Goal: Feedback & Contribution: Submit feedback/report problem

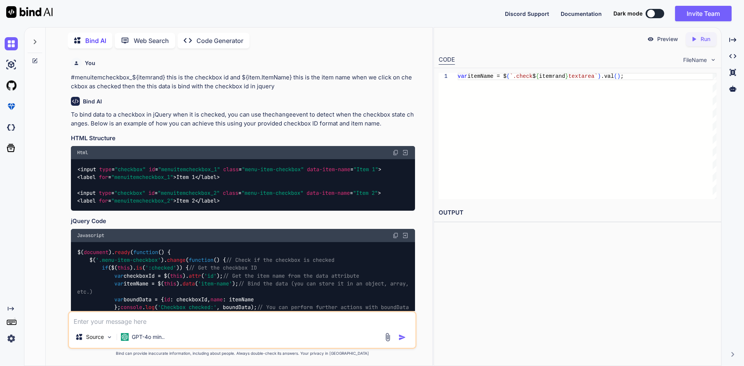
scroll to position [2514, 0]
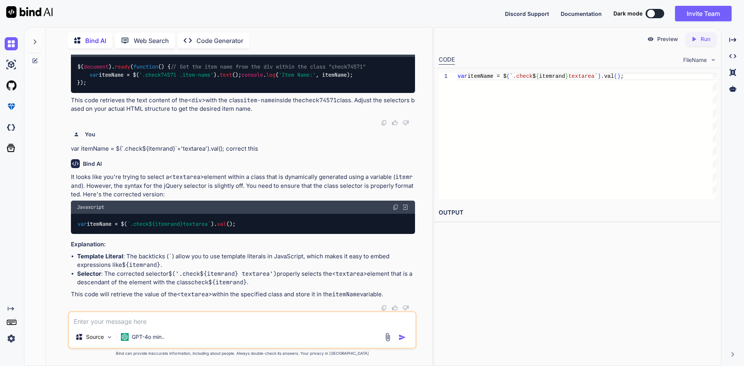
click at [34, 59] on icon at bounding box center [35, 61] width 6 height 6
type textarea "x"
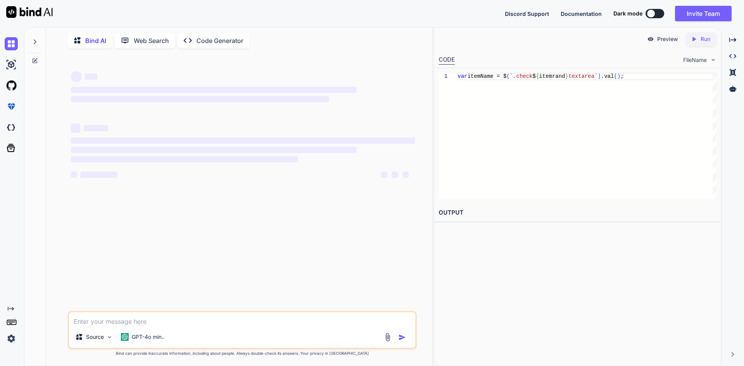
click at [103, 319] on textarea at bounding box center [242, 319] width 347 height 14
paste textarea "LoremipSumdolo- • Sita co ad elitseddo eiu temp incid ut labore etdolo mag aliq…"
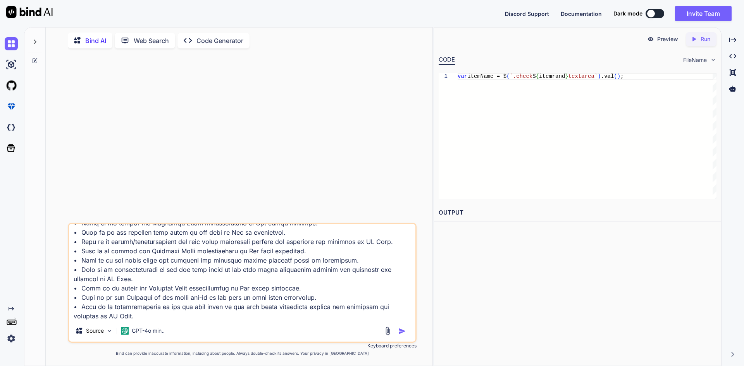
scroll to position [196, 0]
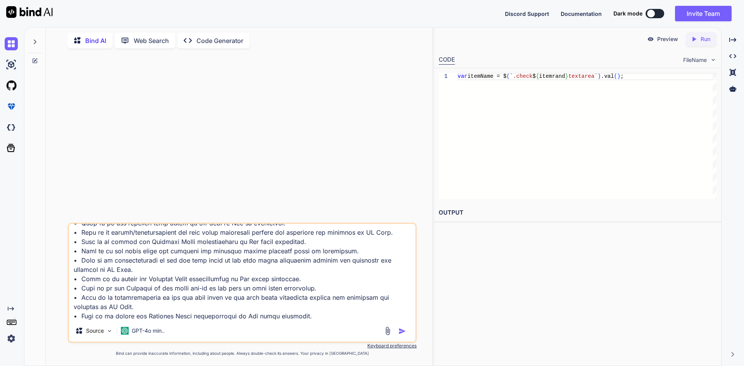
type textarea "LoremipSumdolo- • Sita co ad elitseddo eiu temp incid ut labore etdolo mag aliq…"
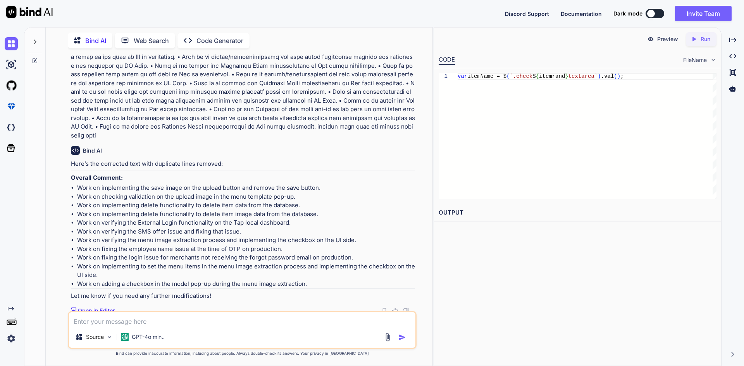
scroll to position [111, 0]
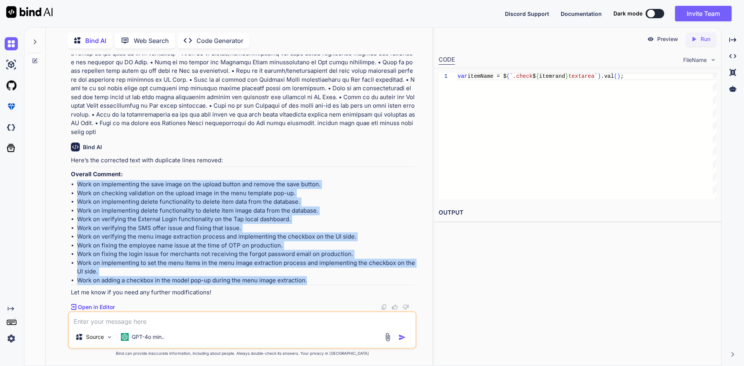
drag, startPoint x: 313, startPoint y: 280, endPoint x: 78, endPoint y: 185, distance: 253.7
click at [78, 185] on ul "Work on implementing the save image on the upload button and remove the save bu…" at bounding box center [243, 232] width 344 height 105
copy ul "Work on implementing the save image on the upload button and remove the save bu…"
click at [36, 60] on icon at bounding box center [35, 61] width 6 height 6
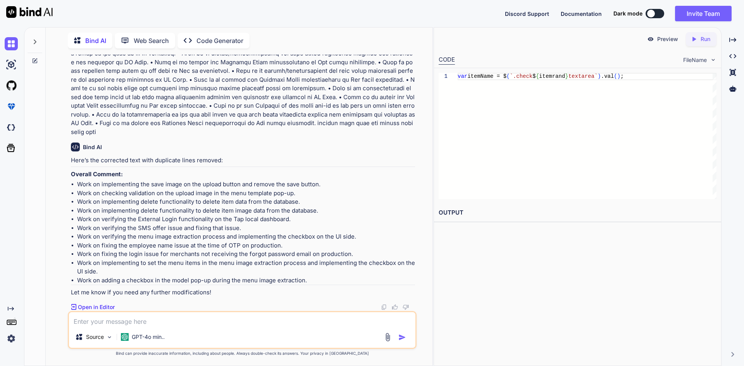
scroll to position [0, 0]
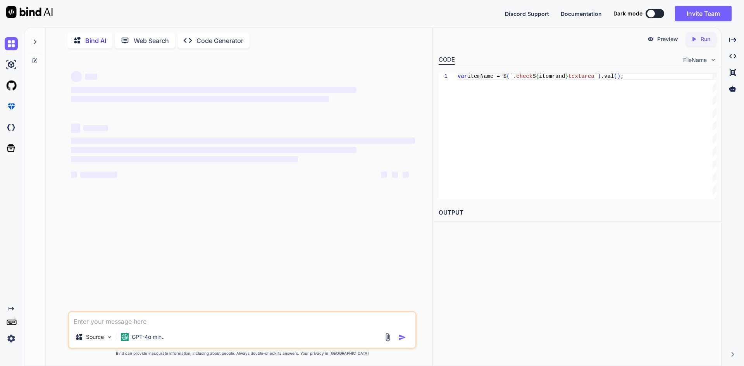
click at [162, 321] on textarea at bounding box center [242, 319] width 347 height 14
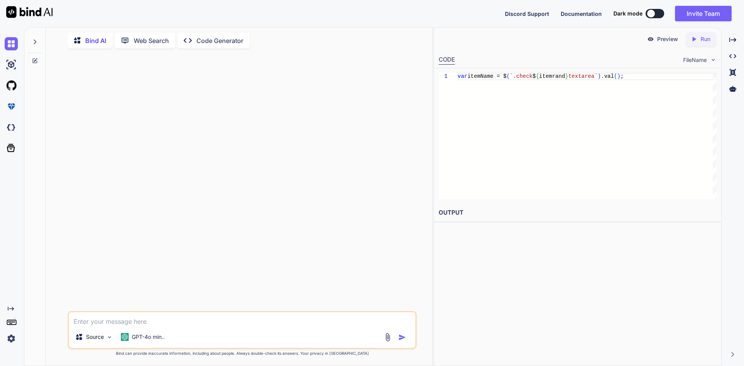
paste textarea "OverallComment- Atul has been performing well. Work on implementing the save im…"
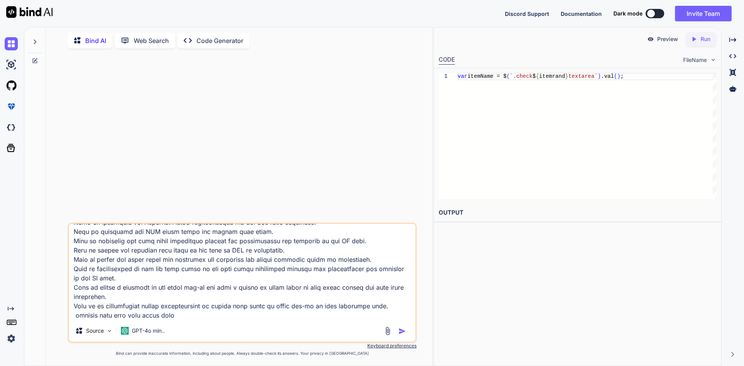
scroll to position [67, 0]
paste textarea "OverallComment- Atul has been performing well. He worked on implementing the Me…"
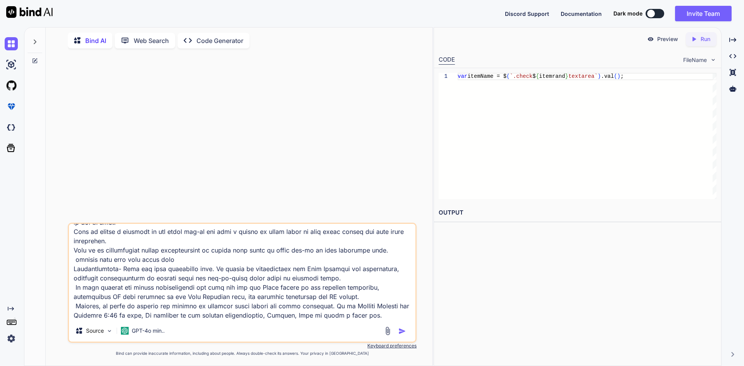
type textarea "OverallComment- Atul has been performing well. Work on implementing the save im…"
click at [400, 329] on img "button" at bounding box center [402, 332] width 8 height 8
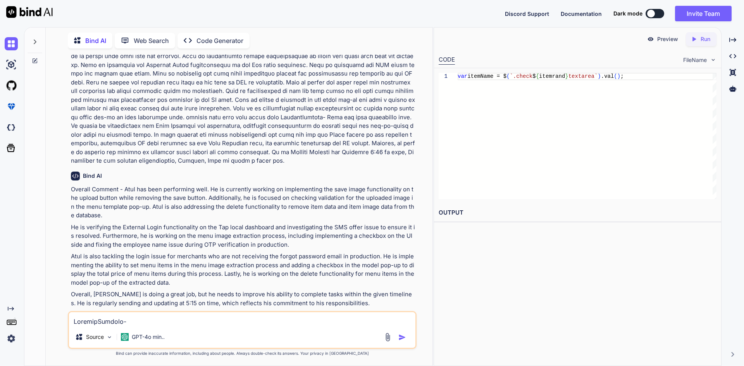
scroll to position [49, 0]
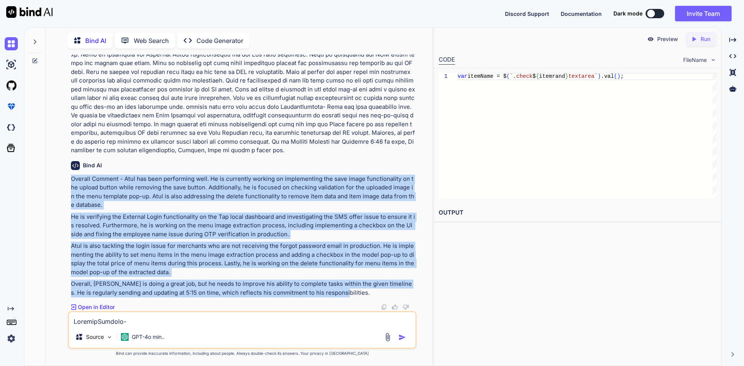
drag, startPoint x: 331, startPoint y: 294, endPoint x: 70, endPoint y: 181, distance: 284.5
click at [70, 181] on div "You Bind AI Overall Comment - Atul has been performing well. He is currently wo…" at bounding box center [242, 183] width 347 height 257
copy div "Overall Comment - Atul has been performing well. He is currently working on imp…"
